Goal: Check status: Check status

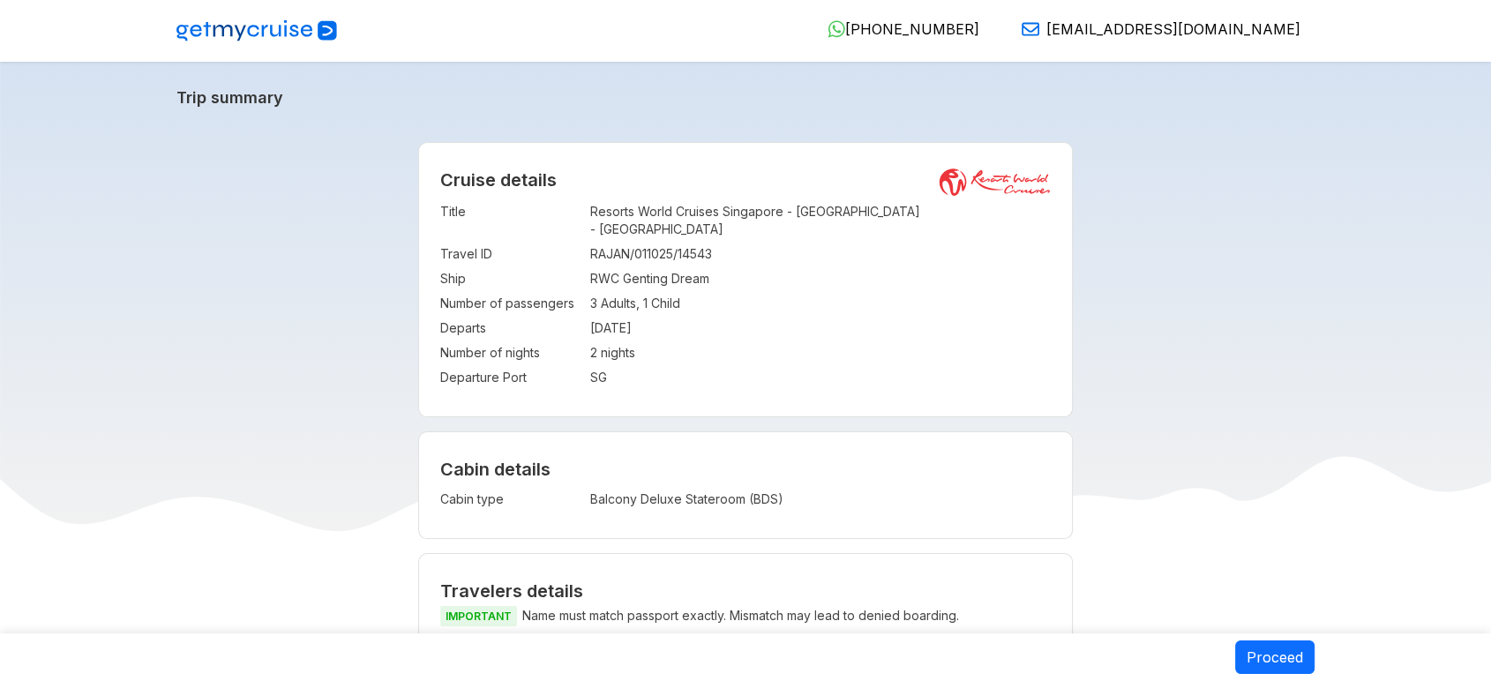
drag, startPoint x: 350, startPoint y: 320, endPoint x: 490, endPoint y: 379, distance: 151.4
copy td "Balcony Deluxe Stateroom (BDS)"
drag, startPoint x: 782, startPoint y: 479, endPoint x: 589, endPoint y: 486, distance: 193.3
click at [590, 487] on td "Balcony Deluxe Stateroom (BDS)" at bounding box center [752, 499] width 325 height 25
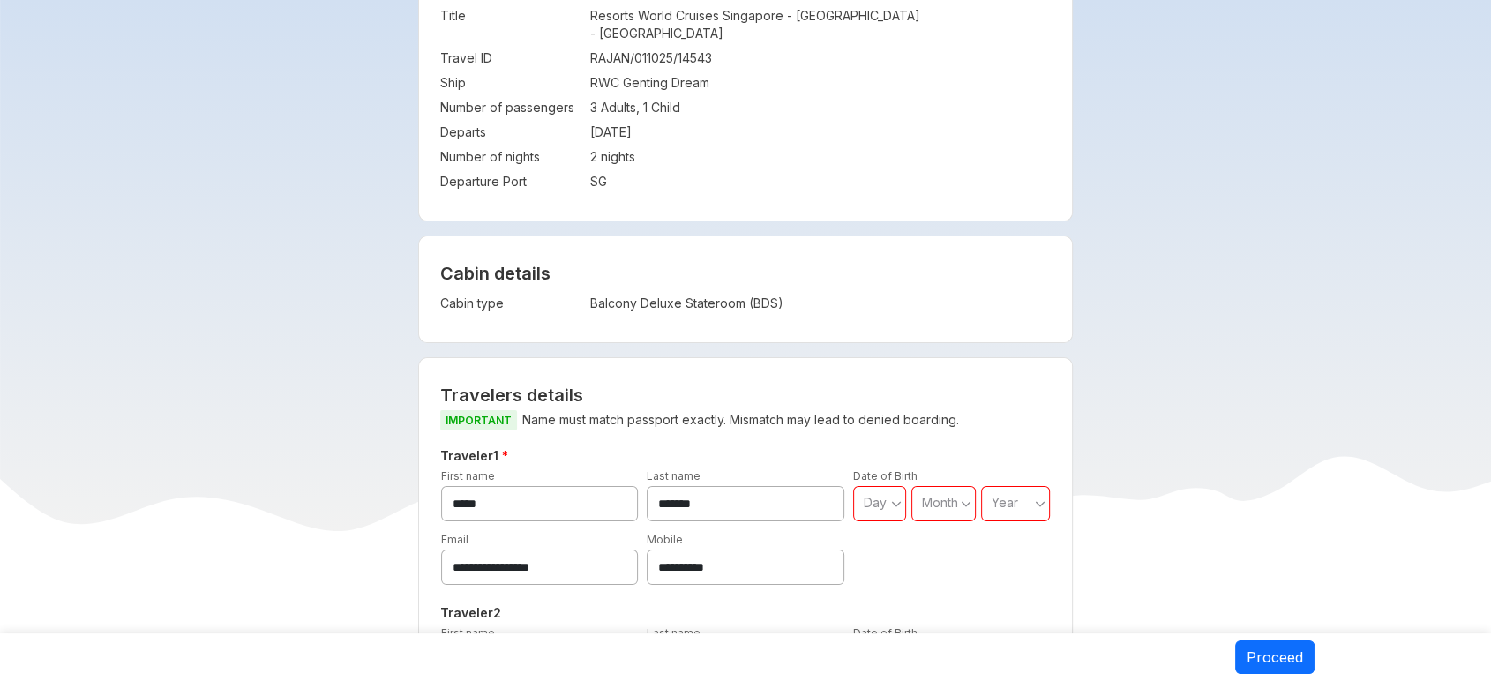
drag, startPoint x: 1277, startPoint y: 164, endPoint x: 1264, endPoint y: 167, distance: 13.5
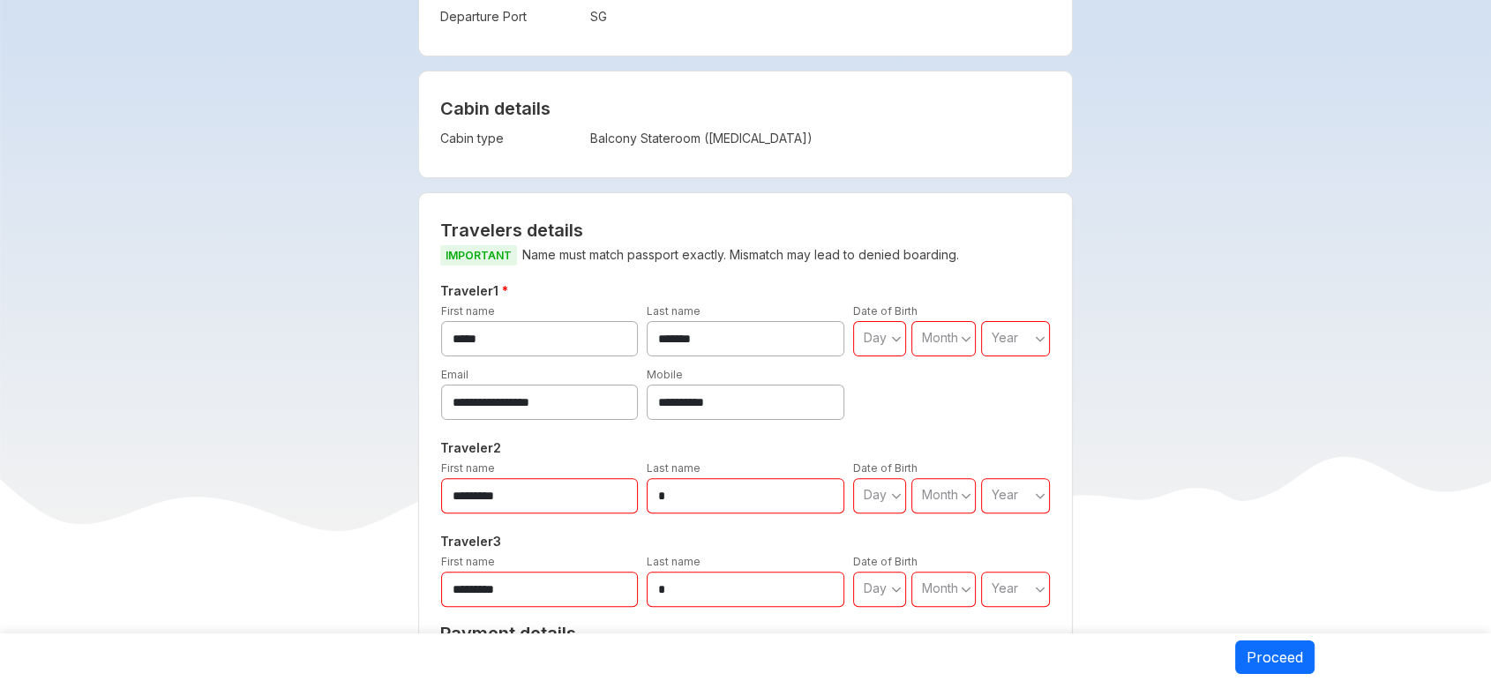
scroll to position [294, 0]
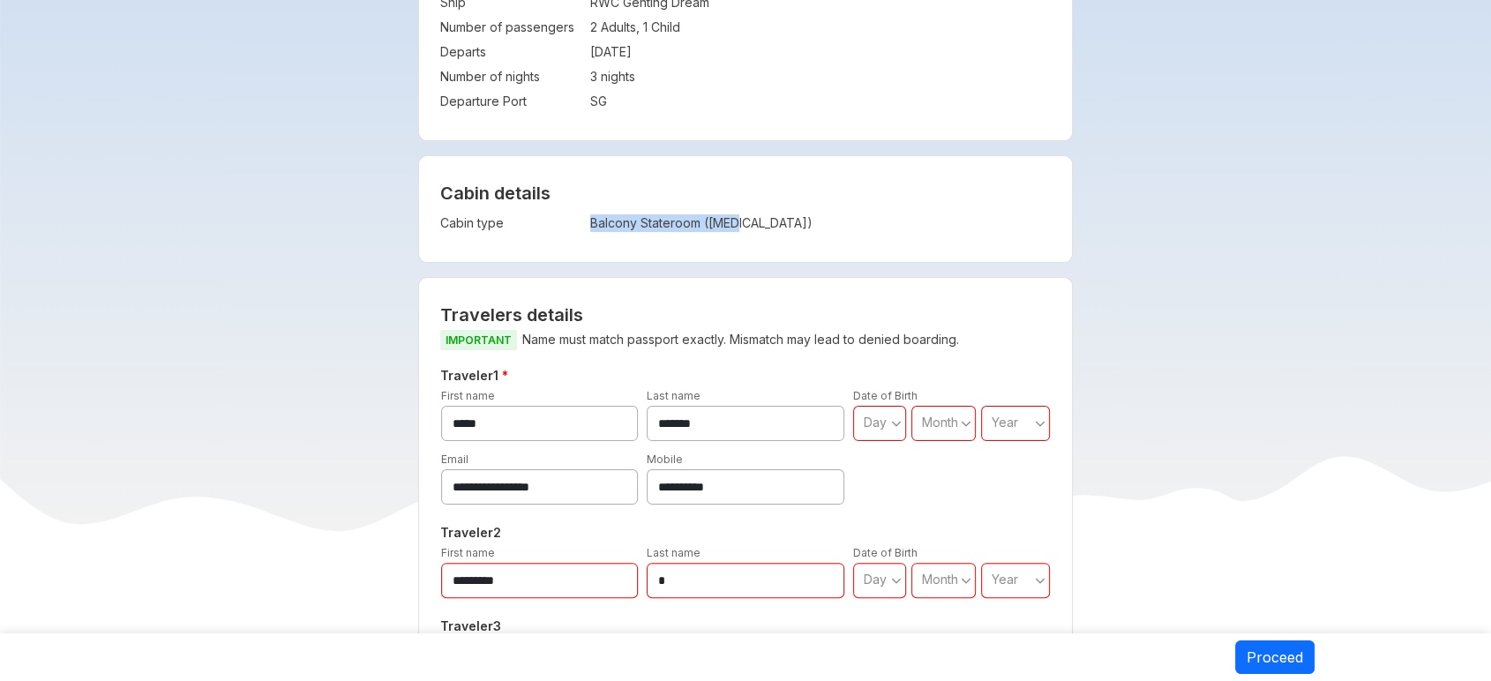
copy tr "Balcony Stateroom ([MEDICAL_DATA])"
drag, startPoint x: 752, startPoint y: 204, endPoint x: 588, endPoint y: 208, distance: 163.3
click at [588, 211] on tr "Cabin type : Balcony Stateroom (BSS)" at bounding box center [677, 223] width 475 height 25
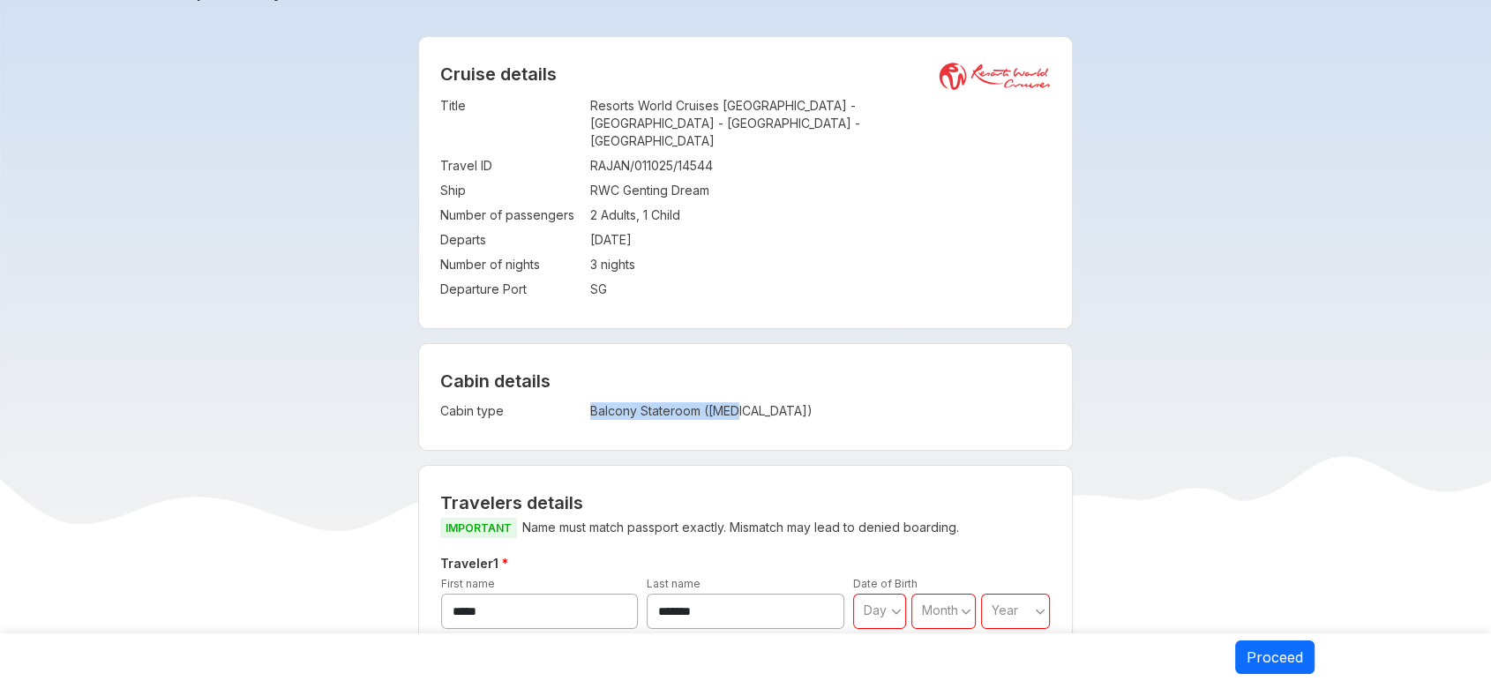
scroll to position [0, 0]
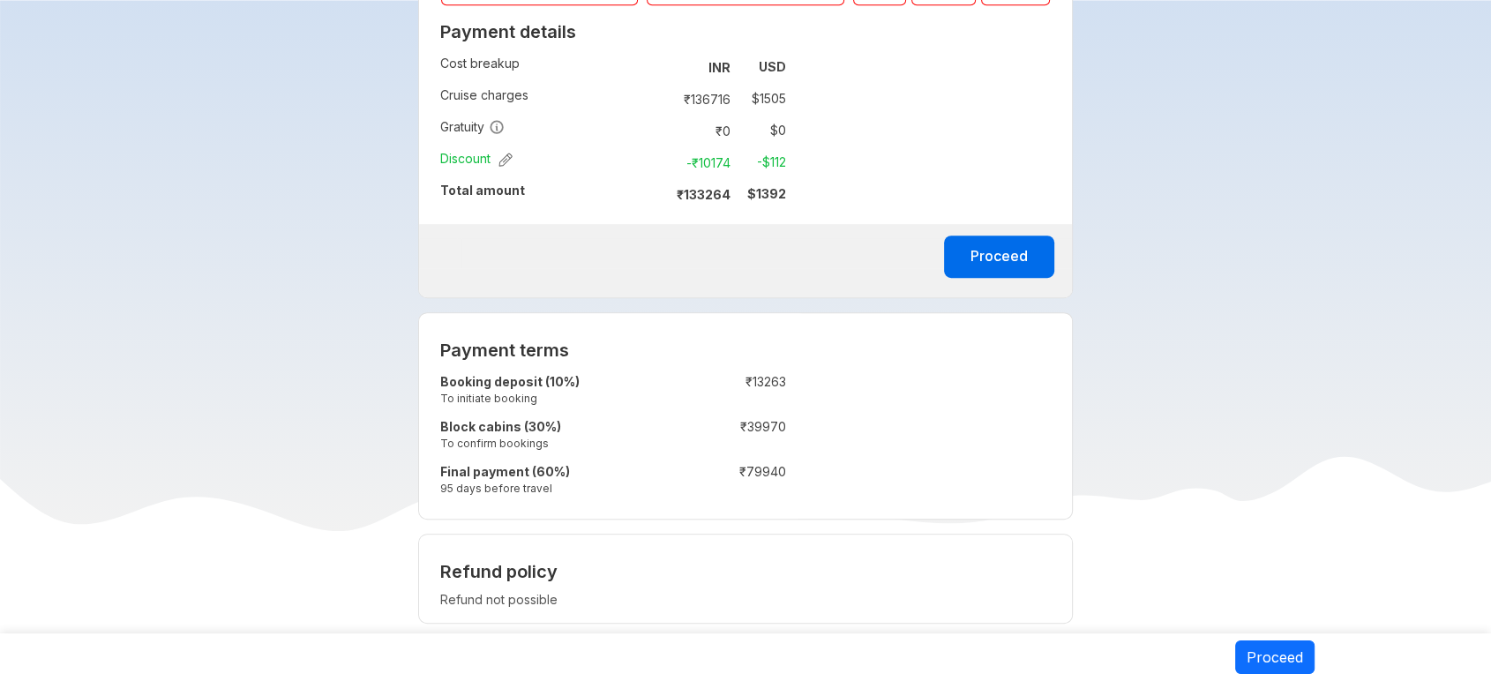
scroll to position [490, 0]
